Goal: Contribute content: Add original content to the website for others to see

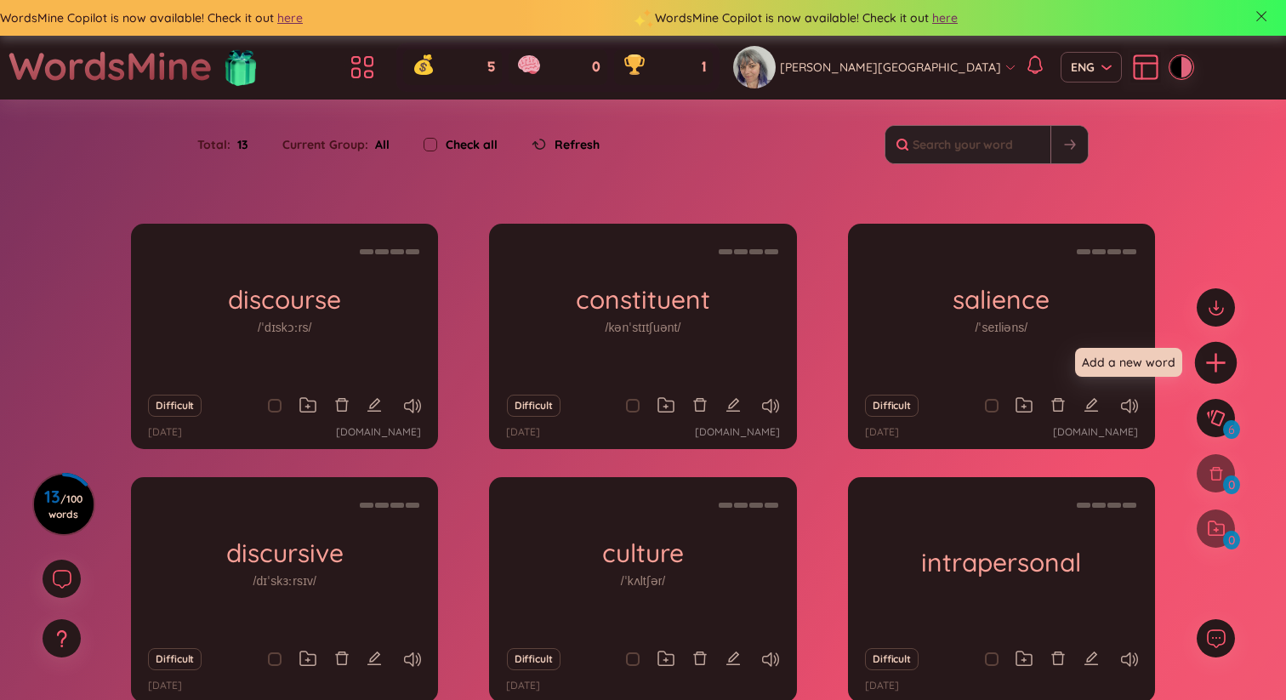
click at [1220, 377] on div at bounding box center [1216, 363] width 43 height 43
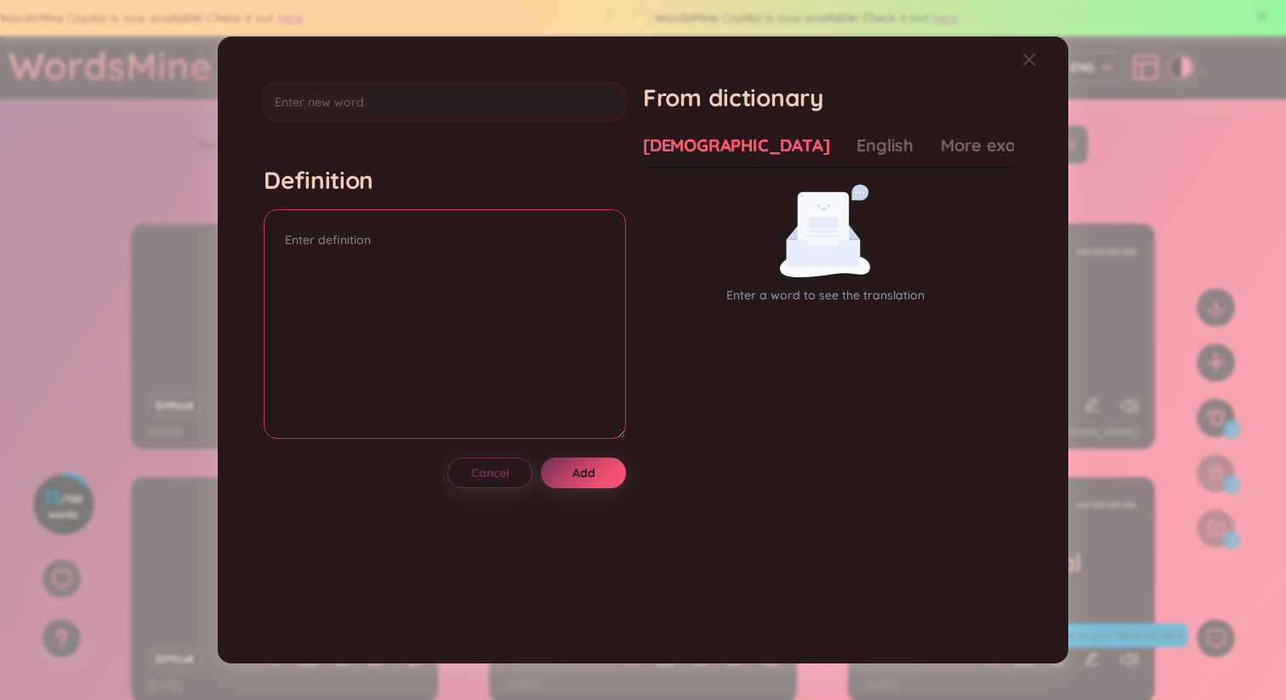
type input "practise"
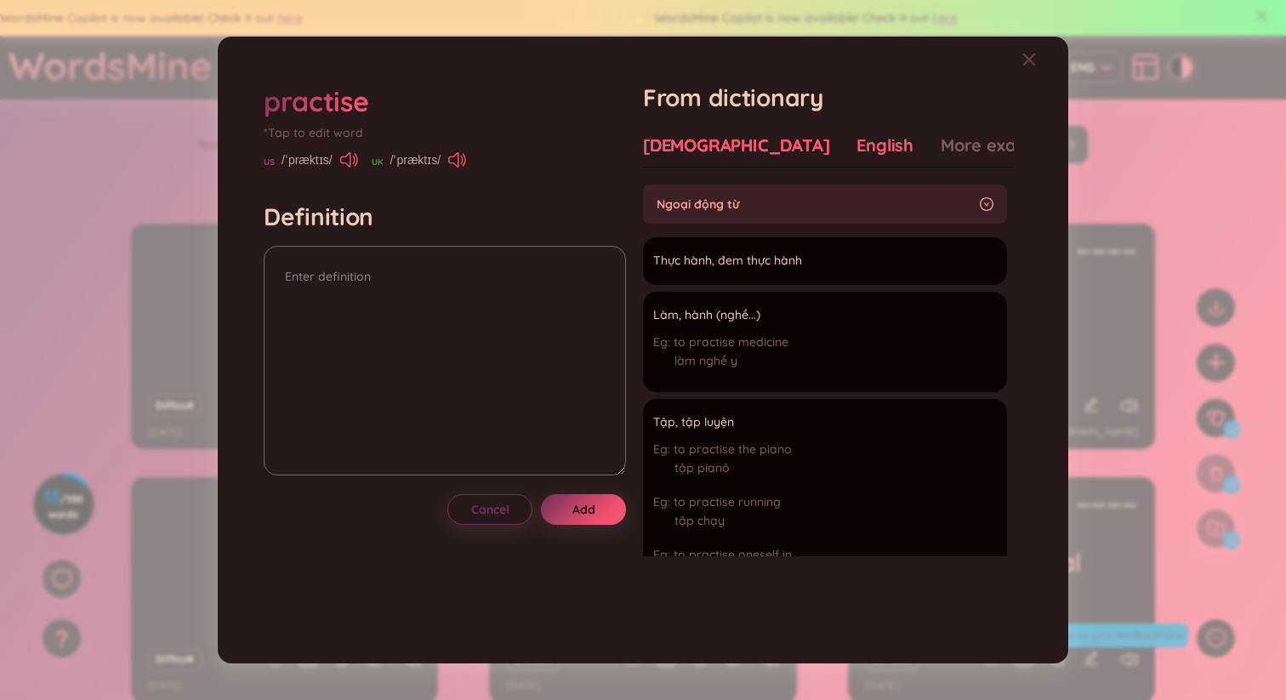
click at [856, 142] on div "English" at bounding box center [884, 146] width 57 height 24
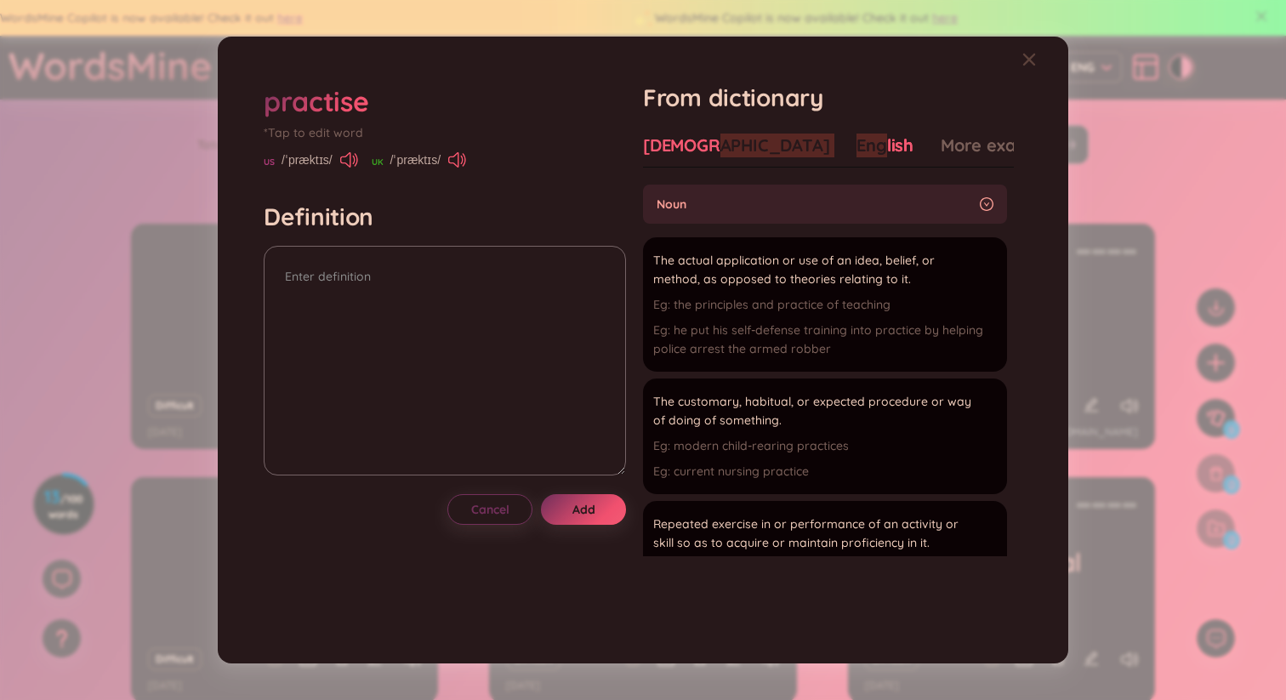
drag, startPoint x: 796, startPoint y: 145, endPoint x: 718, endPoint y: 139, distance: 78.5
click at [718, 139] on div "Vietnamese English More examples" at bounding box center [853, 151] width 421 height 34
click at [856, 142] on div "English" at bounding box center [884, 146] width 57 height 24
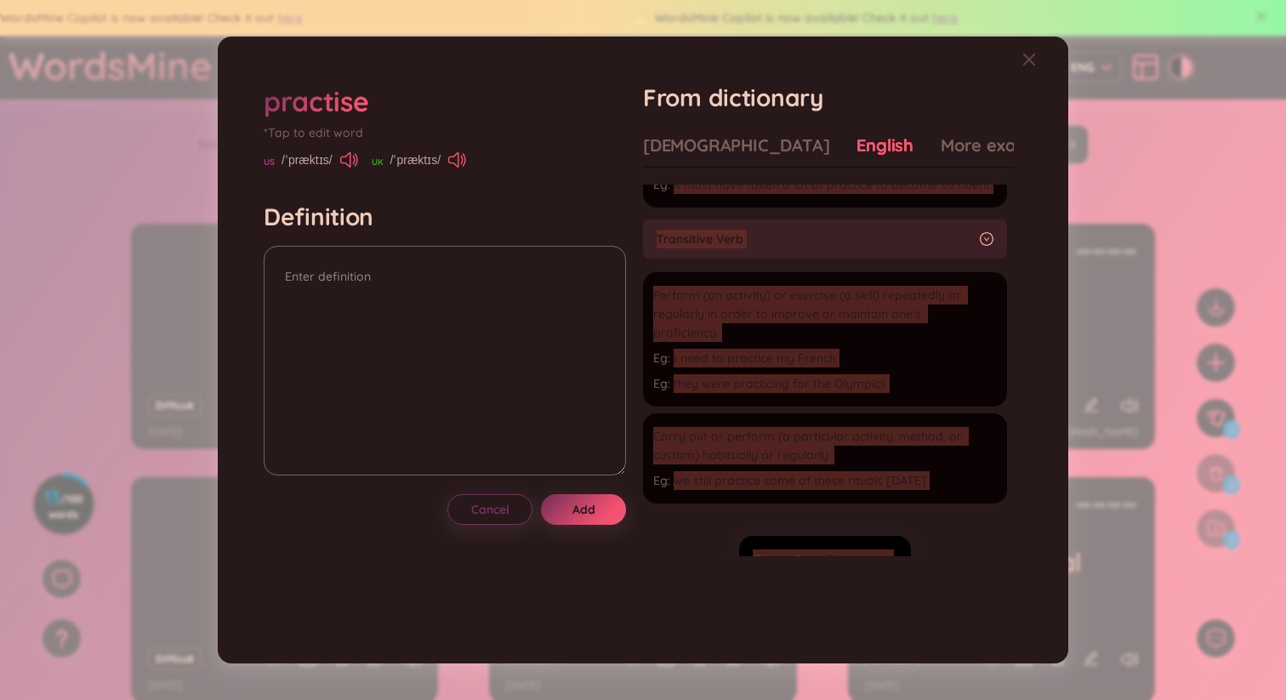
scroll to position [522, 0]
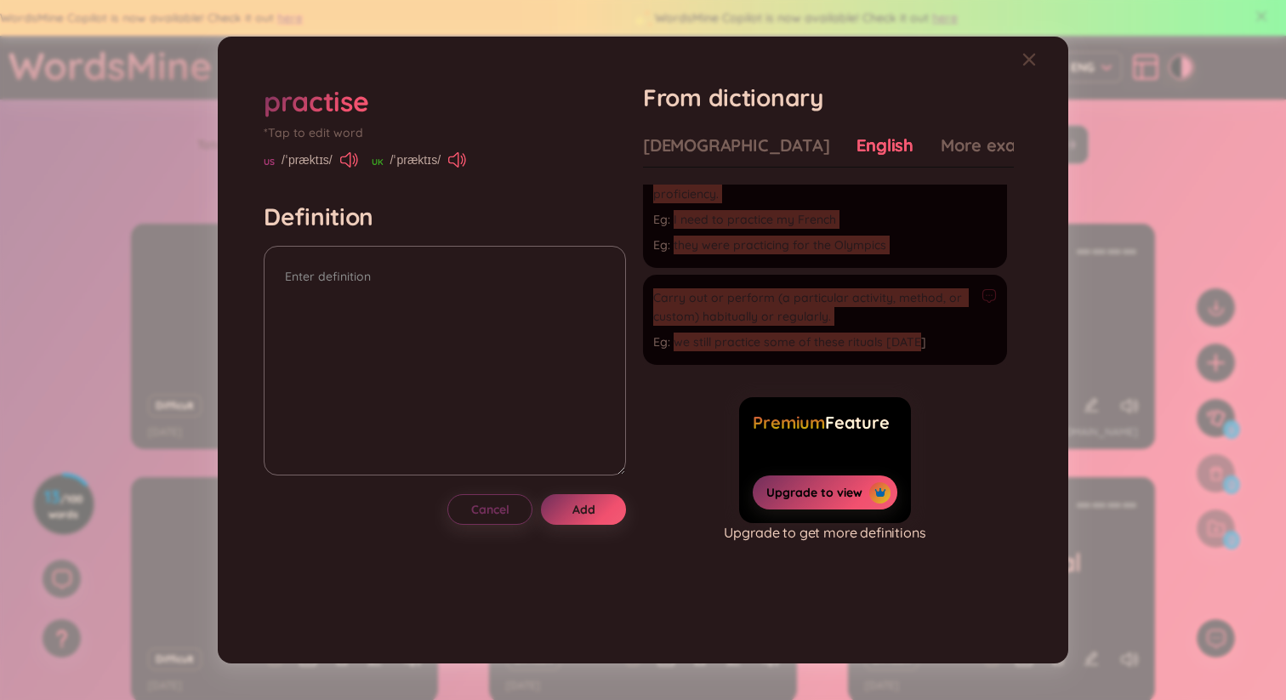
drag, startPoint x: 661, startPoint y: 230, endPoint x: 892, endPoint y: 359, distance: 265.0
click at [892, 359] on section "noun The actual application or use of an idea, belief, or method, as opposed to…" at bounding box center [828, 370] width 371 height 371
copy section "The actual application or use of an idea, belief, or method, as opposed to theo…"
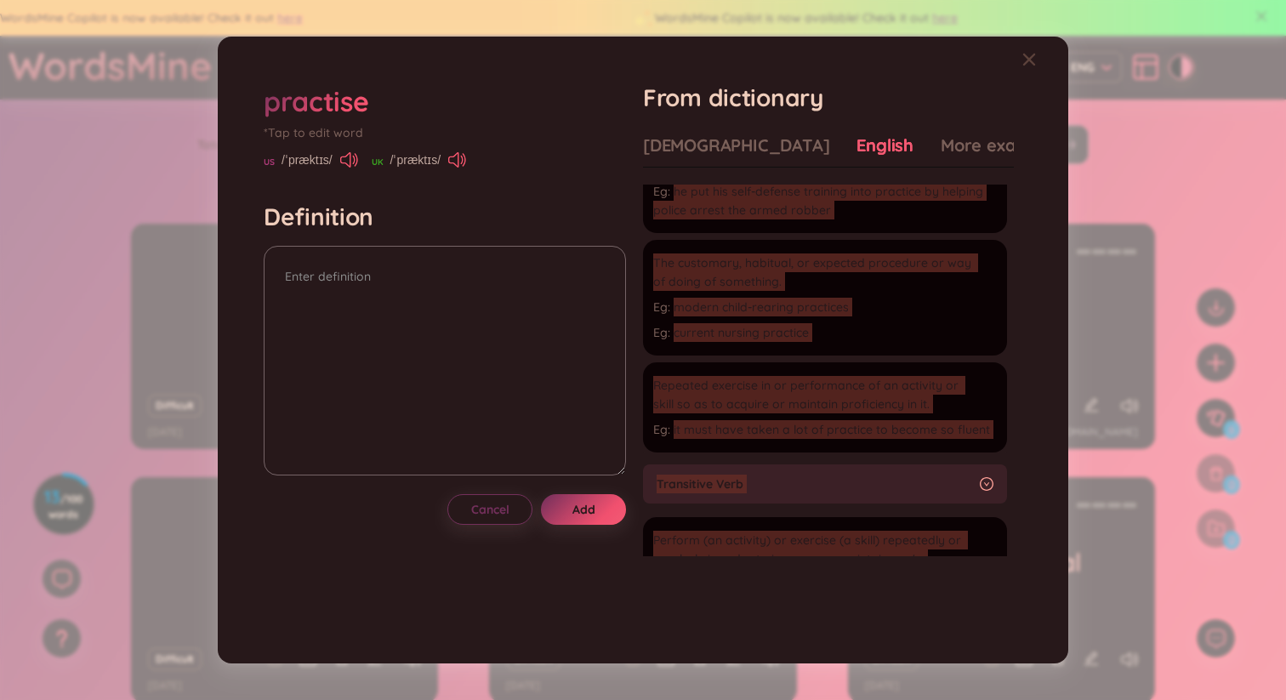
scroll to position [0, 0]
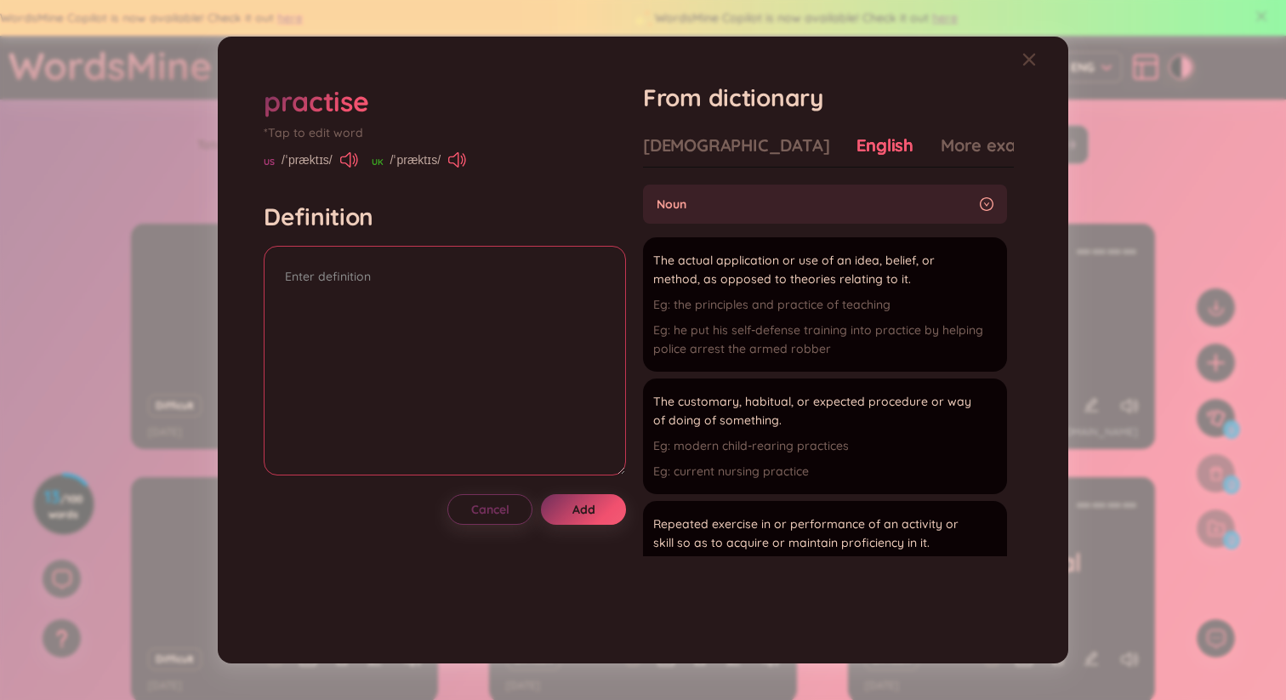
click at [369, 299] on textarea at bounding box center [445, 361] width 362 height 230
paste textarea "The actual application or use of an idea, belief, or method, as opposed to theo…"
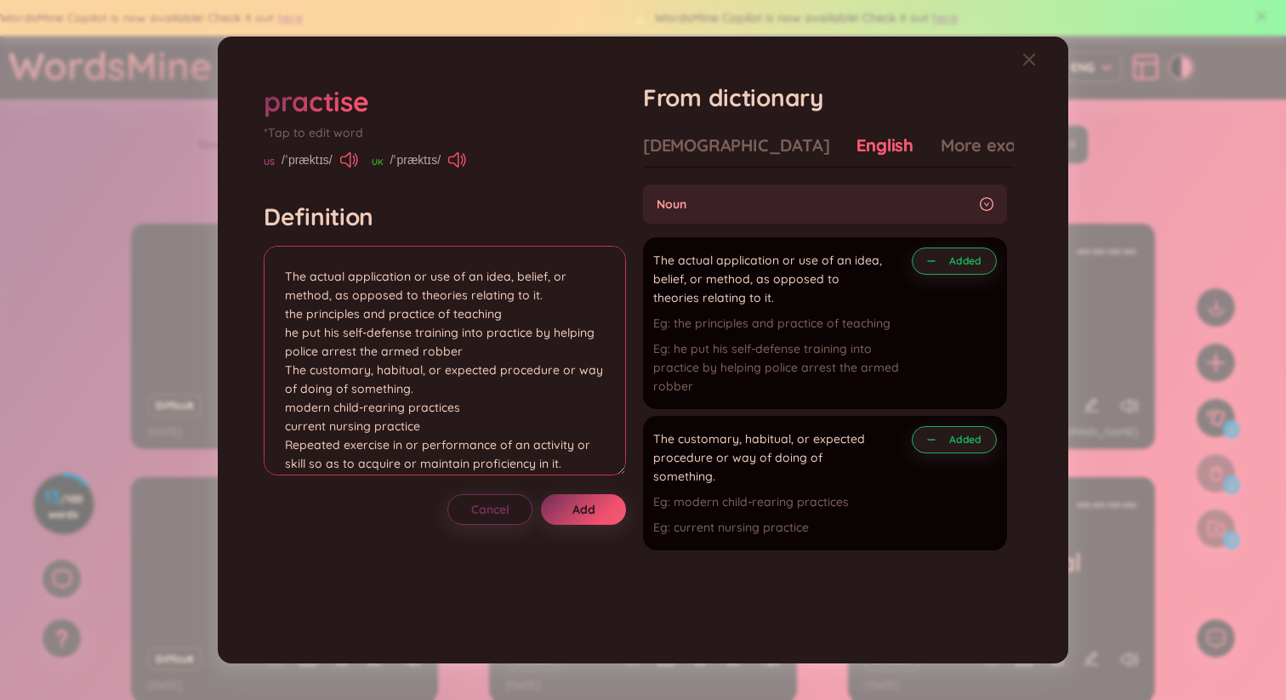
click at [277, 332] on textarea "The actual application or use of an idea, belief, or method, as opposed to theo…" at bounding box center [445, 361] width 362 height 230
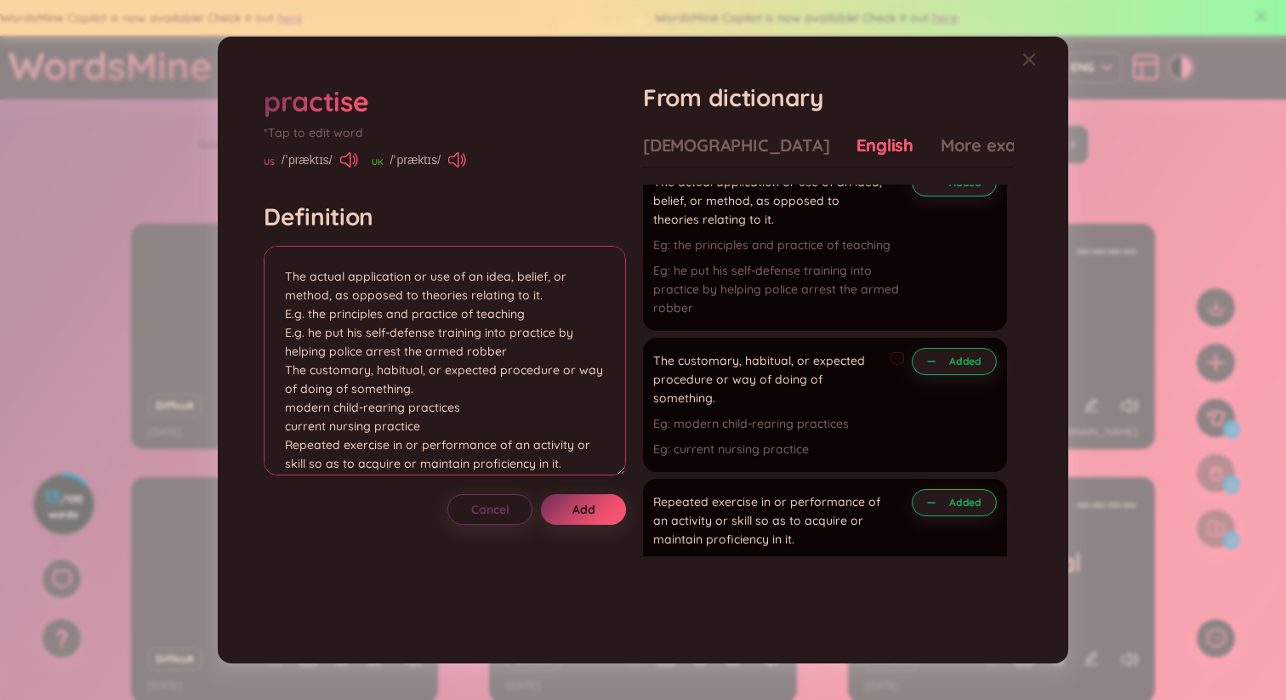
scroll to position [80, 0]
click at [287, 271] on textarea "The actual application or use of an idea, belief, or method, as opposed to theo…" at bounding box center [445, 361] width 362 height 230
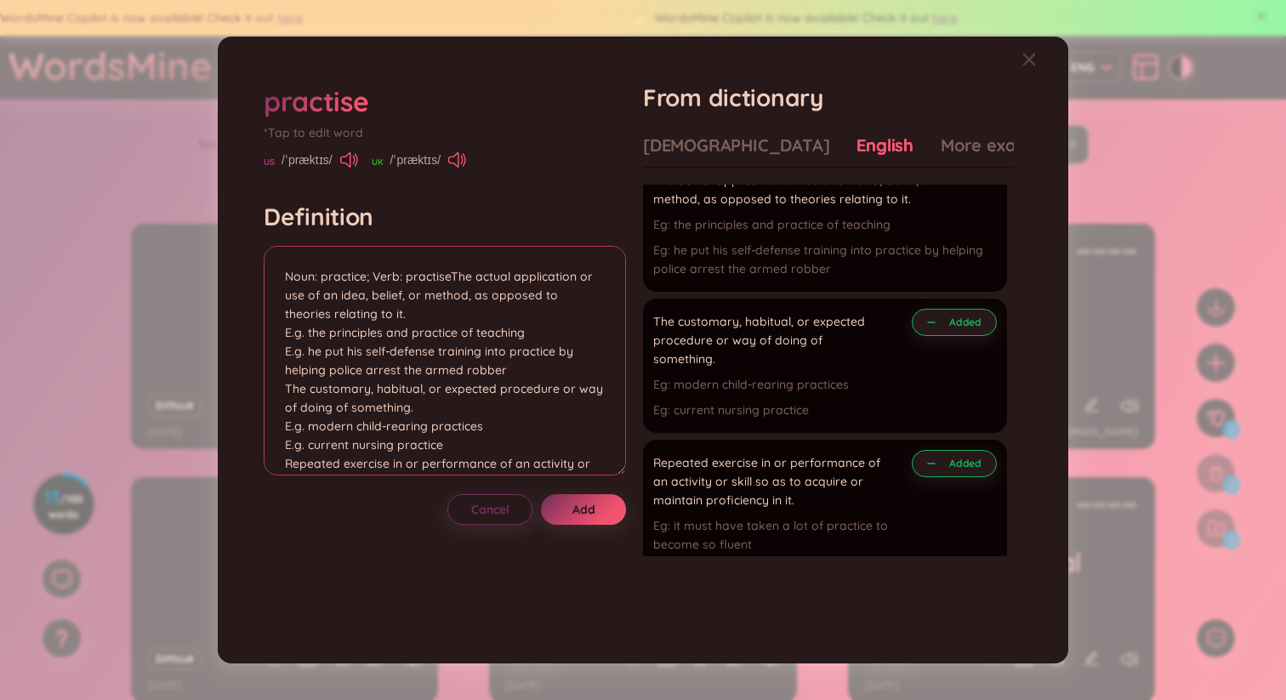
scroll to position [14, 0]
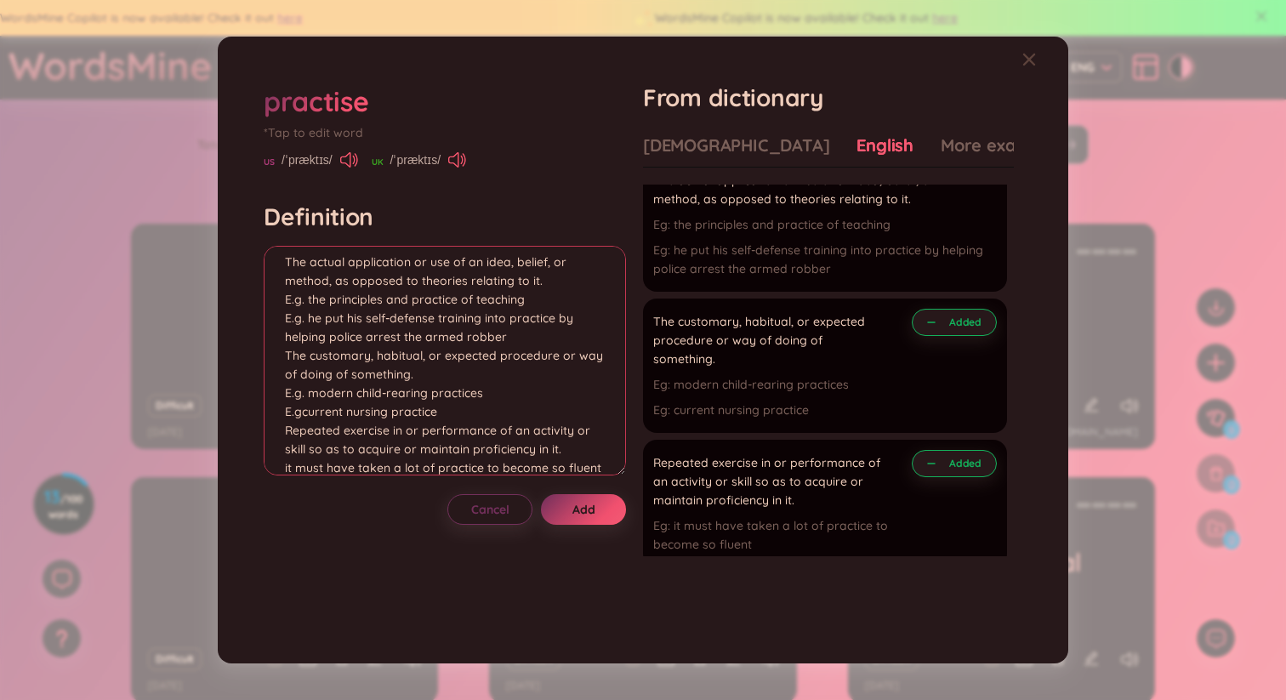
type textarea "The actual application or use of an idea, belief, or method, as opposed to theo…"
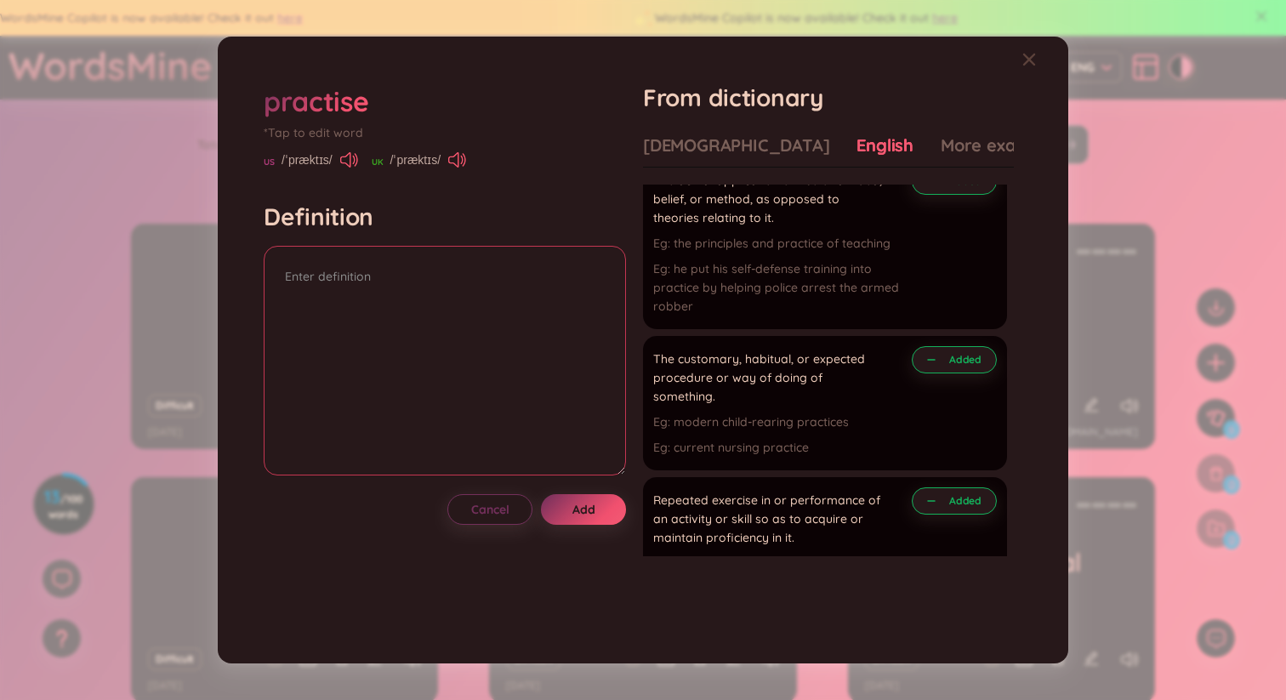
scroll to position [0, 0]
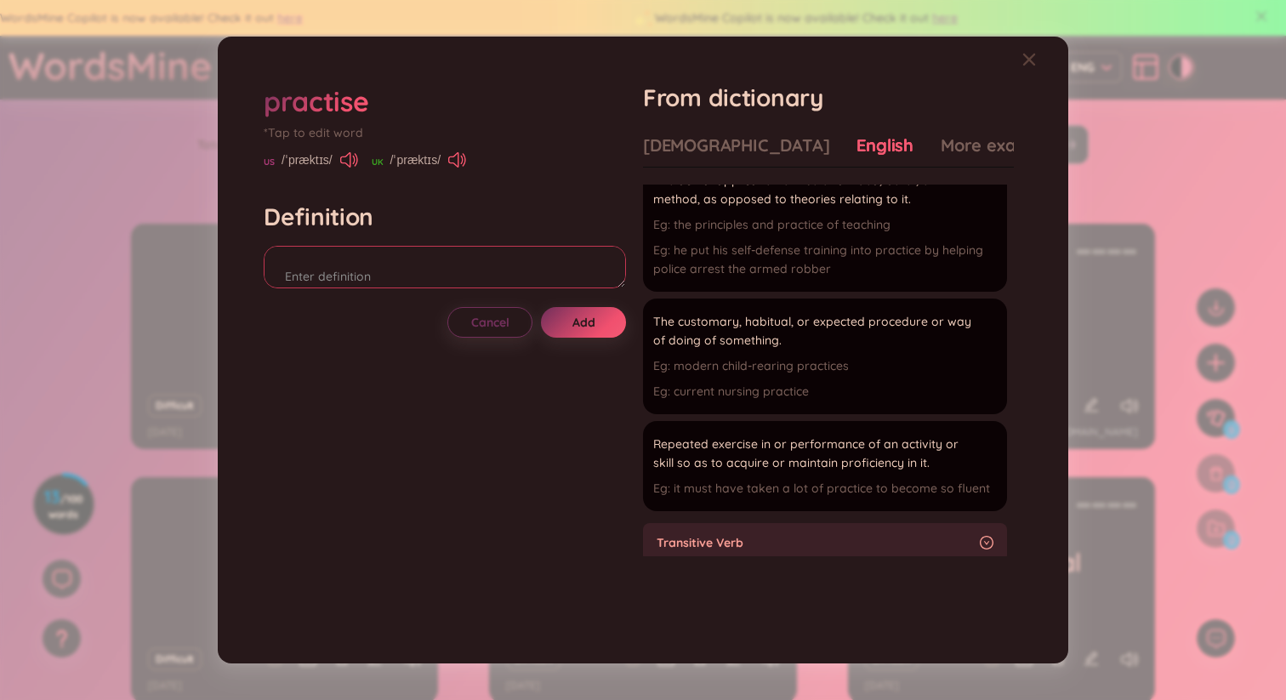
paste textarea "perform (an activity) or exercise (a skill) repeatedly or regularly in order to…"
click at [608, 327] on button "Add" at bounding box center [583, 322] width 85 height 31
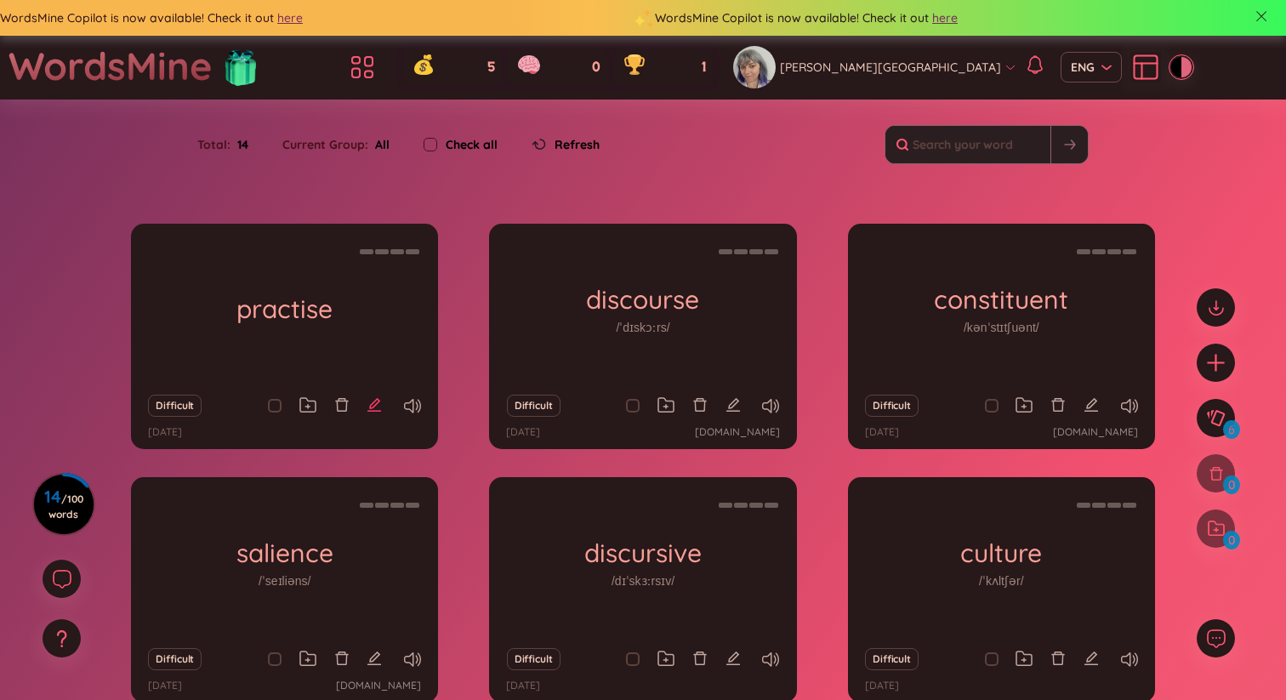
click at [380, 403] on icon "edit" at bounding box center [374, 404] width 15 height 15
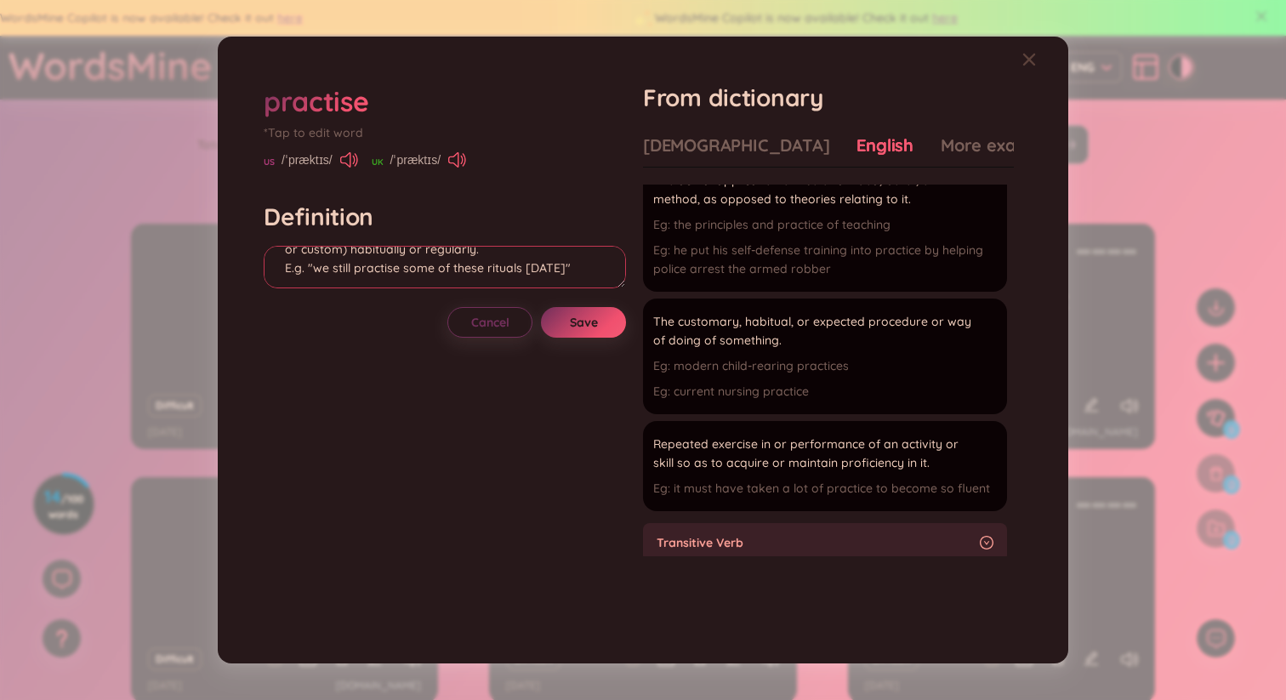
click at [569, 275] on textarea "1. Perform (an activity) or exercise (a skill) repeatedly or regularly in order…" at bounding box center [445, 267] width 362 height 43
type textarea "Verb: practise / Noun: practice 1. Perform (an activity) or exercise (a skill) …"
click at [586, 324] on span "Save" at bounding box center [584, 322] width 28 height 17
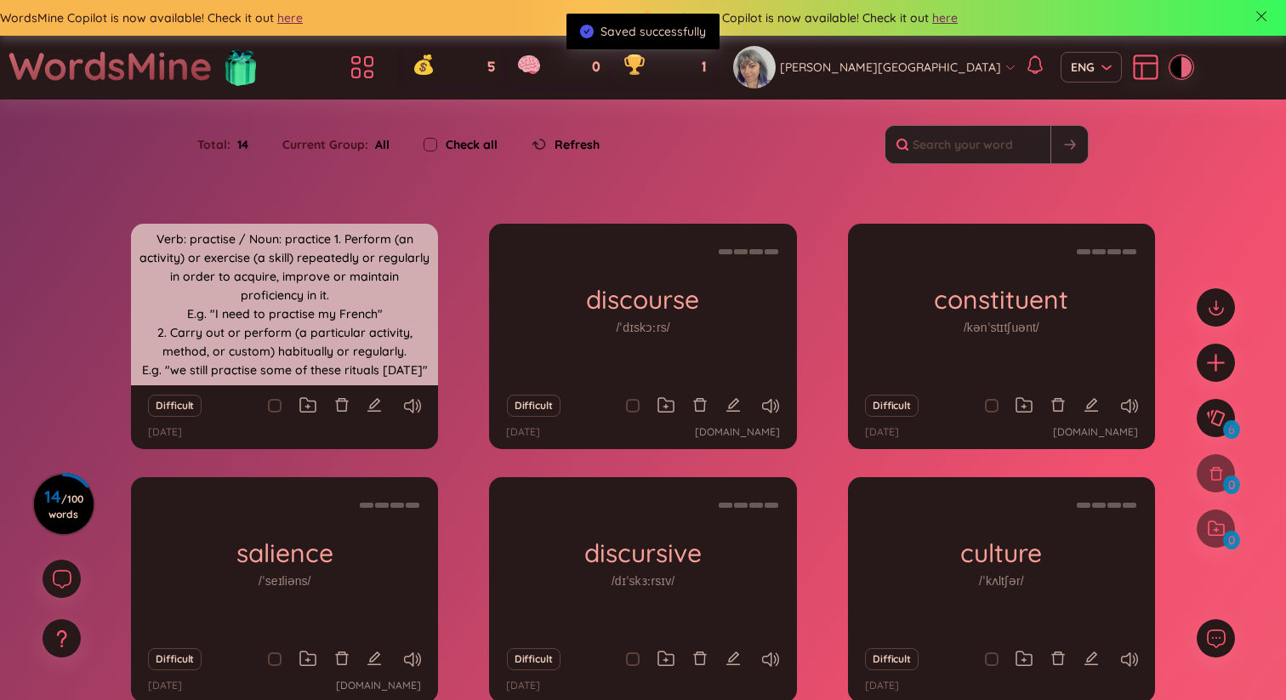
click at [281, 298] on h1 "practise" at bounding box center [284, 309] width 307 height 30
